Goal: Book appointment/travel/reservation

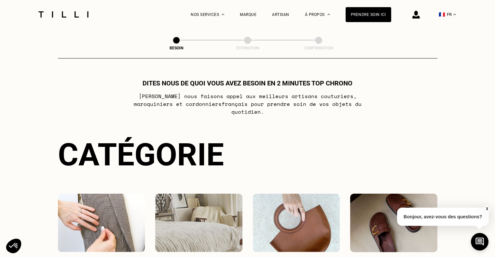
select select "FR"
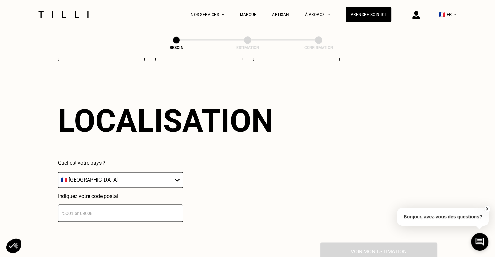
scroll to position [874, 0]
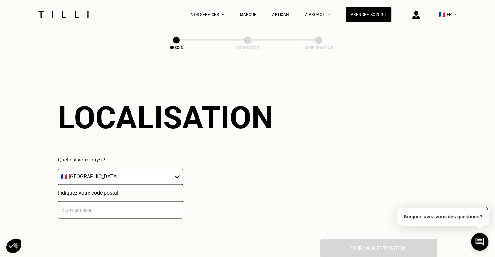
click at [162, 214] on div "Localisation Quel est votre pays ? 🇩🇪 [GEOGRAPHIC_DATA] 🇦🇹 [GEOGRAPHIC_DATA] 🇧🇪…" at bounding box center [247, 159] width 379 height 161
click at [161, 212] on input "number" at bounding box center [120, 209] width 125 height 17
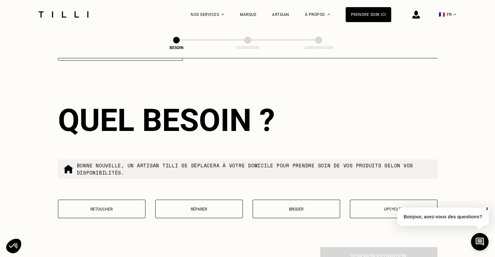
scroll to position [1036, 0]
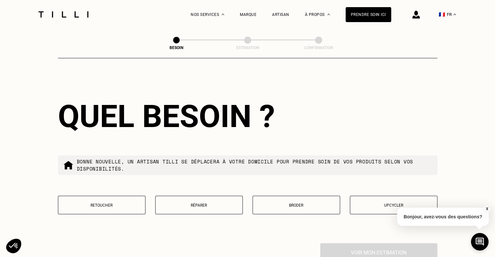
type input "75015"
click at [127, 206] on button "Retoucher" at bounding box center [102, 205] width 88 height 19
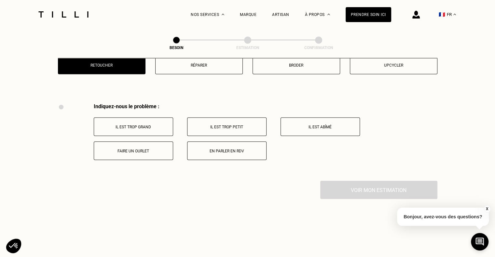
scroll to position [1203, 0]
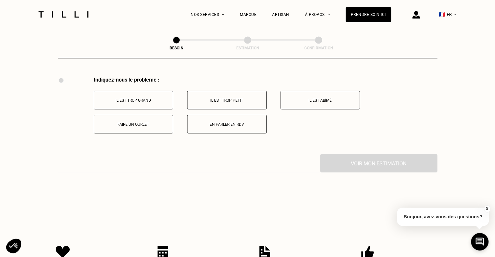
click at [149, 98] on p "Il est trop grand" at bounding box center [133, 100] width 72 height 5
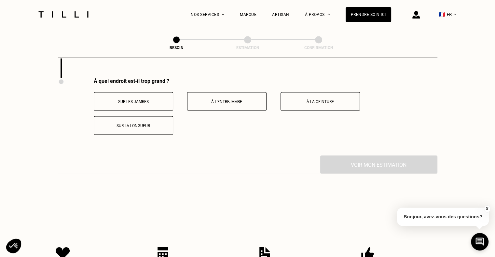
scroll to position [1280, 0]
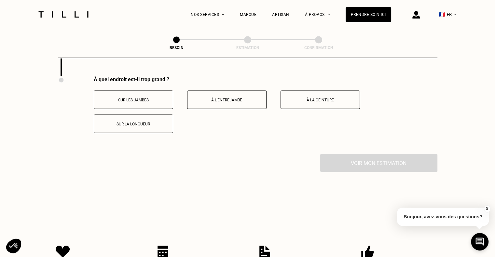
click at [331, 101] on button "À la ceinture" at bounding box center [319, 100] width 79 height 19
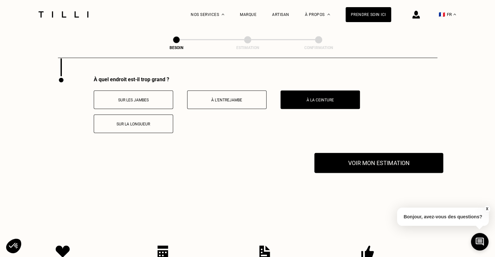
click at [362, 155] on button "Voir mon estimation" at bounding box center [378, 163] width 129 height 20
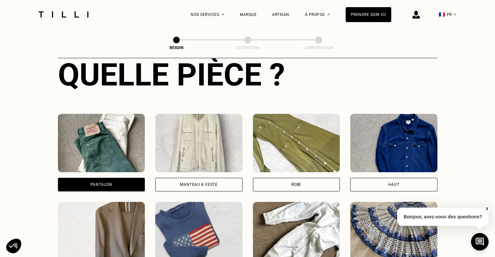
scroll to position [281, 0]
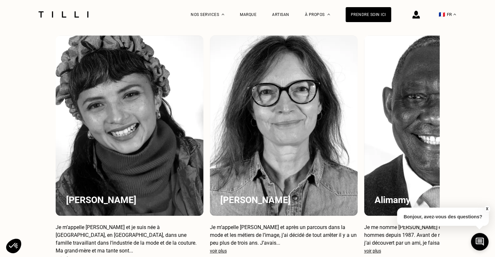
scroll to position [513, 0]
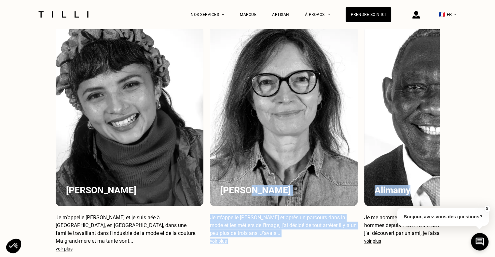
drag, startPoint x: 380, startPoint y: 115, endPoint x: 297, endPoint y: 118, distance: 83.3
click at [297, 118] on div "[PERSON_NAME] m’appelle [PERSON_NAME] et je suis née à [GEOGRAPHIC_DATA], en [G…" at bounding box center [248, 139] width 384 height 226
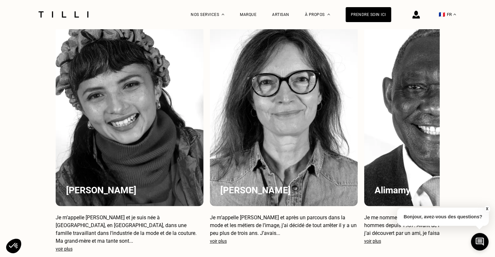
drag, startPoint x: 188, startPoint y: 165, endPoint x: 99, endPoint y: 158, distance: 88.7
click at [99, 158] on div "[PERSON_NAME]" at bounding box center [130, 116] width 148 height 181
